Goal: Task Accomplishment & Management: Manage account settings

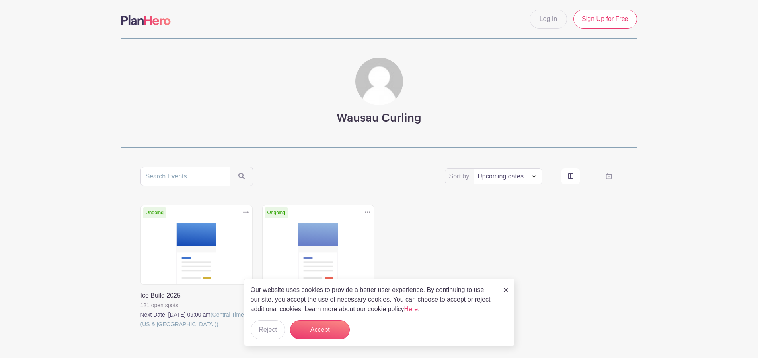
click at [140, 329] on link at bounding box center [140, 329] width 0 height 0
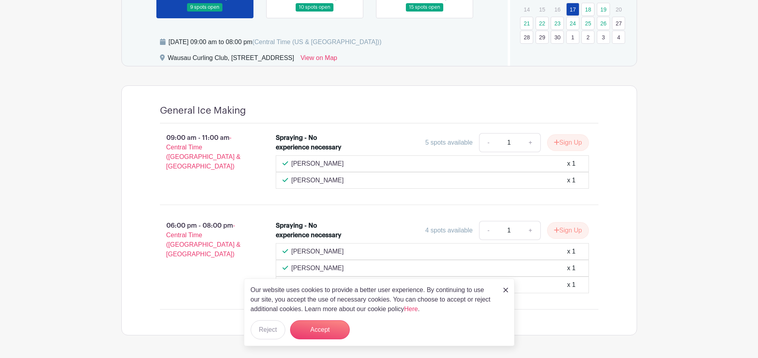
scroll to position [335, 0]
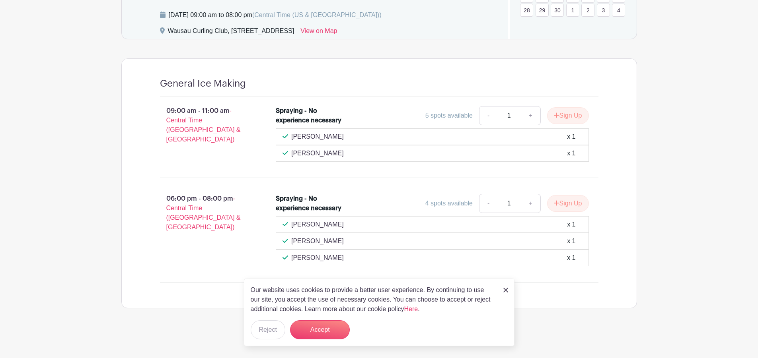
click at [505, 290] on img at bounding box center [505, 290] width 5 height 5
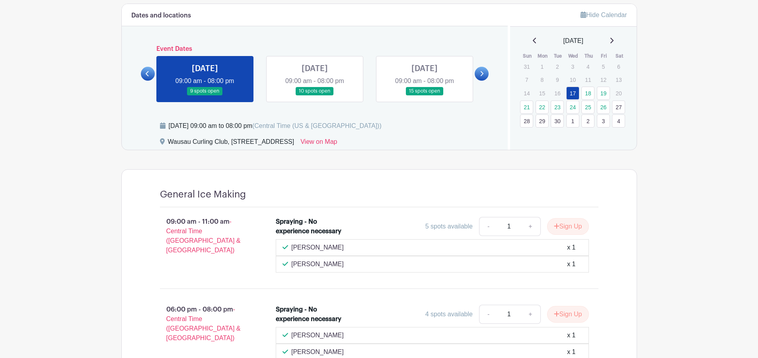
scroll to position [216, 0]
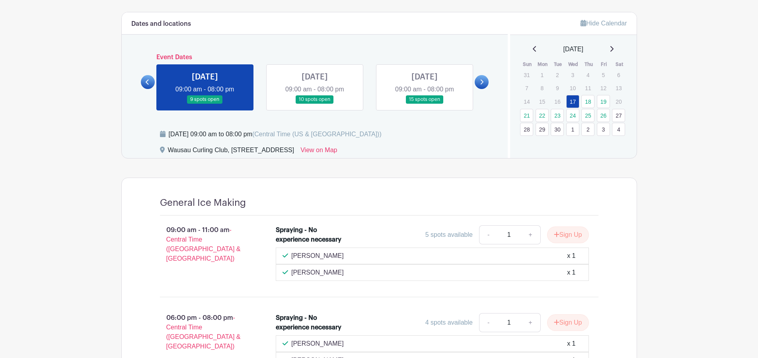
click at [315, 104] on link at bounding box center [315, 104] width 0 height 0
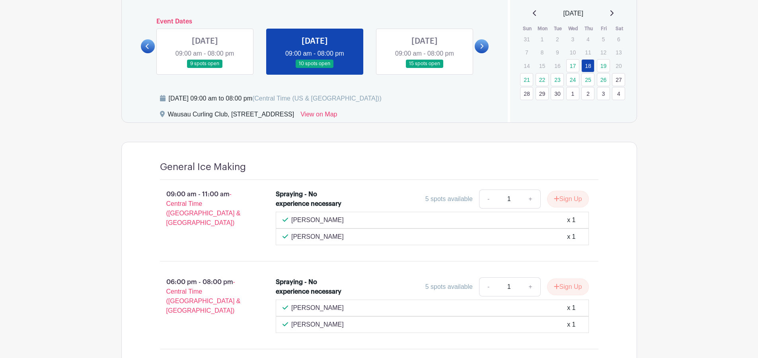
scroll to position [239, 0]
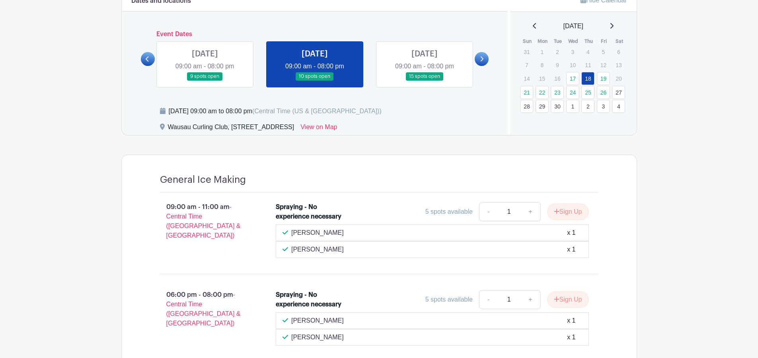
click at [425, 81] on link at bounding box center [425, 81] width 0 height 0
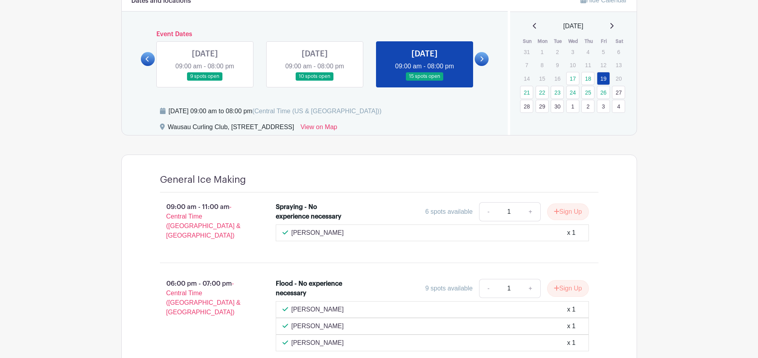
scroll to position [199, 0]
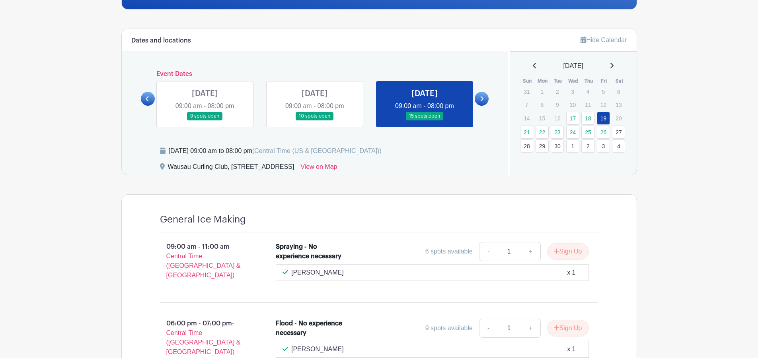
click at [144, 98] on link at bounding box center [148, 99] width 14 height 14
click at [205, 121] on link at bounding box center [205, 121] width 0 height 0
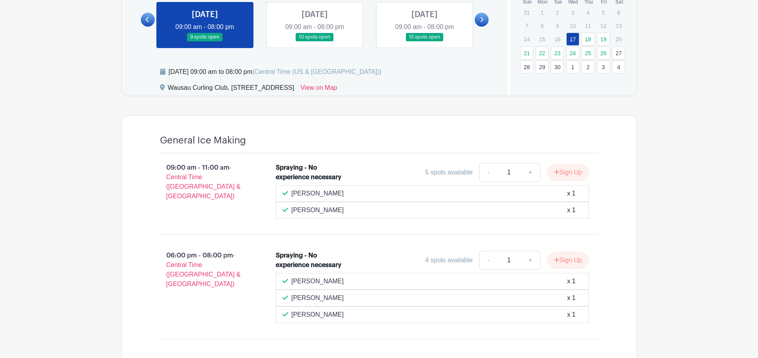
scroll to position [279, 0]
